Goal: Task Accomplishment & Management: Complete application form

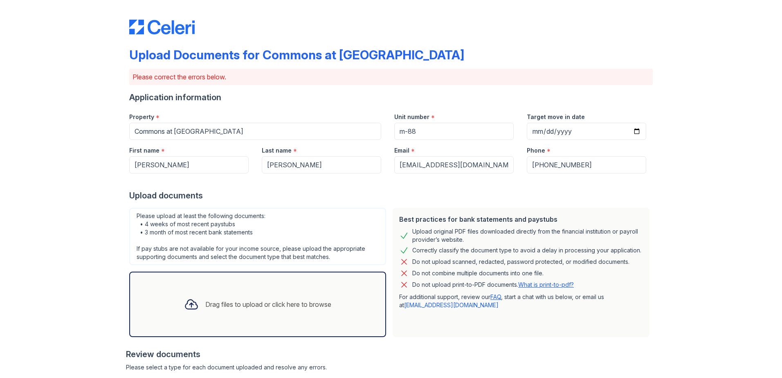
scroll to position [180, 0]
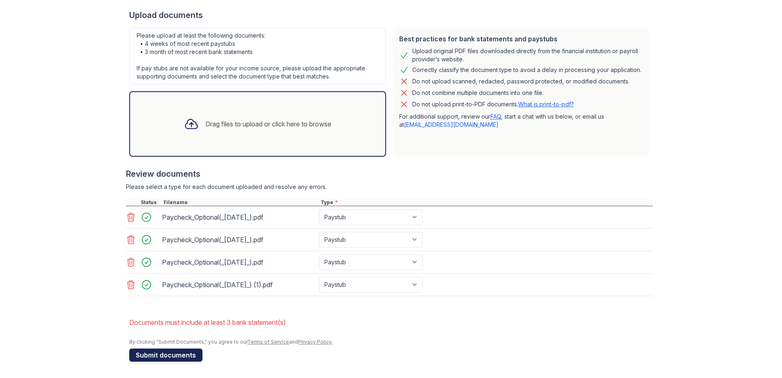
click at [143, 355] on button "Submit documents" at bounding box center [165, 354] width 73 height 13
click at [217, 123] on div "Drag files to upload or click here to browse" at bounding box center [268, 124] width 126 height 10
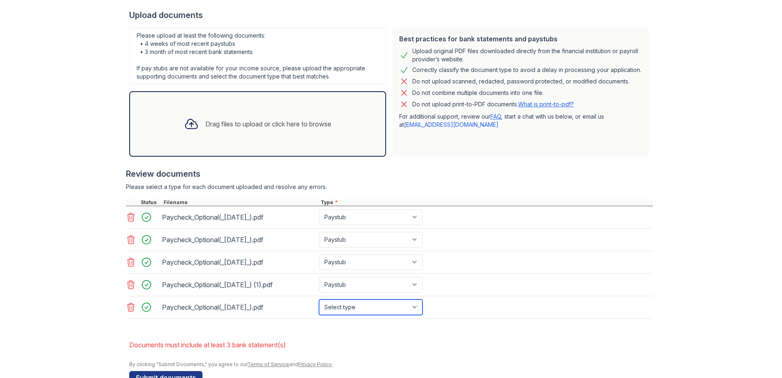
click at [375, 308] on select "Select type Paystub Bank Statement Offer Letter Tax Documents Benefit Award Let…" at bounding box center [370, 307] width 103 height 16
select select "bank_statement"
click at [319, 299] on select "Select type Paystub Bank Statement Offer Letter Tax Documents Benefit Award Let…" at bounding box center [370, 307] width 103 height 16
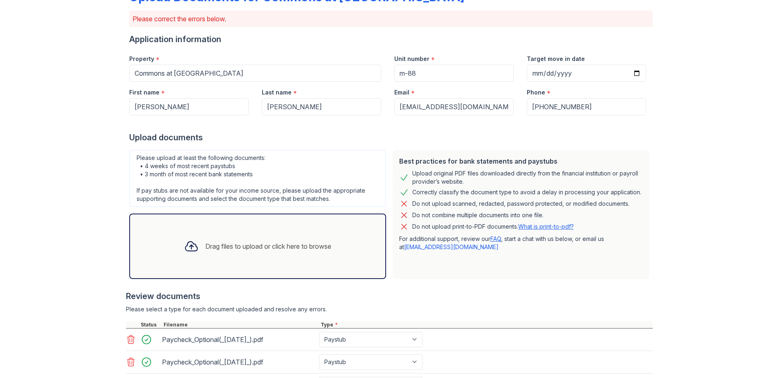
scroll to position [58, 0]
click at [211, 225] on div "Drag files to upload or click here to browse" at bounding box center [257, 246] width 257 height 65
drag, startPoint x: 264, startPoint y: 200, endPoint x: 274, endPoint y: 209, distance: 13.6
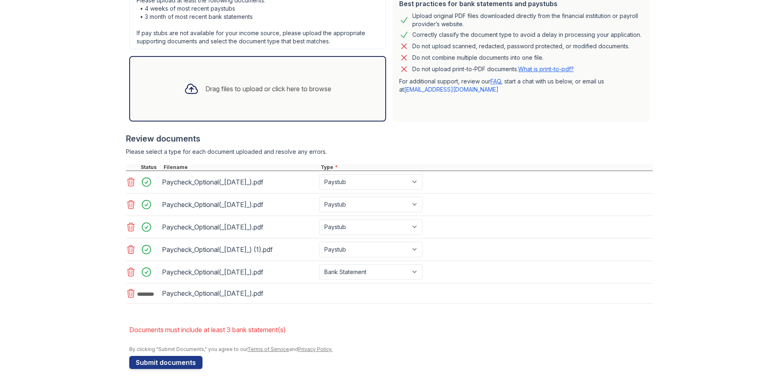
scroll to position [223, 0]
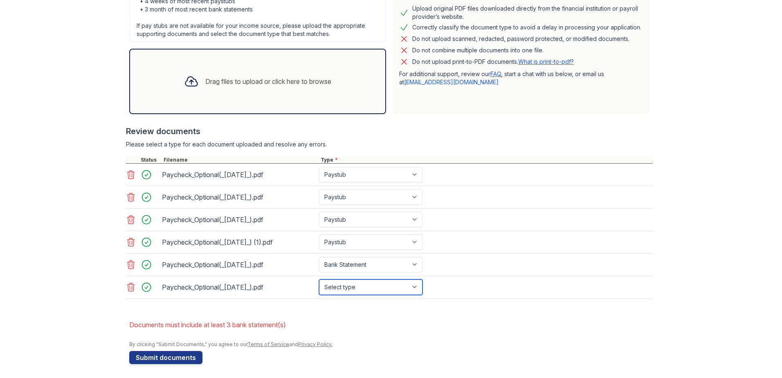
click at [355, 286] on select "Select type Paystub Bank Statement Offer Letter Tax Documents Benefit Award Let…" at bounding box center [370, 287] width 103 height 16
select select "bank_statement"
click at [319, 279] on select "Select type Paystub Bank Statement Offer Letter Tax Documents Benefit Award Let…" at bounding box center [370, 287] width 103 height 16
click at [146, 80] on div "Drag files to upload or click here to browse" at bounding box center [257, 81] width 257 height 65
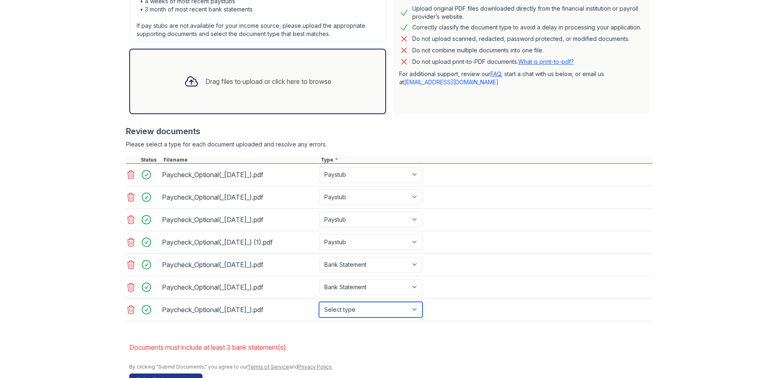
click at [361, 309] on select "Select type Paystub Bank Statement Offer Letter Tax Documents Benefit Award Let…" at bounding box center [370, 310] width 103 height 16
select select "bank_statement"
click at [319, 302] on select "Select type Paystub Bank Statement Offer Letter Tax Documents Benefit Award Let…" at bounding box center [370, 310] width 103 height 16
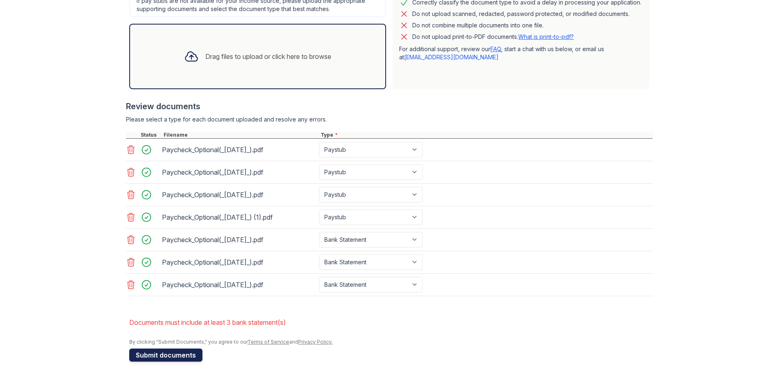
click at [145, 356] on button "Submit documents" at bounding box center [165, 354] width 73 height 13
